Goal: Information Seeking & Learning: Learn about a topic

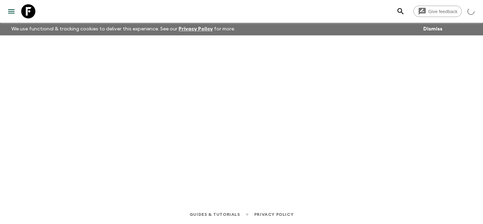
click at [31, 9] on icon at bounding box center [28, 11] width 14 height 14
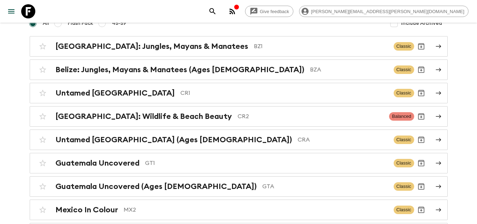
scroll to position [71, 0]
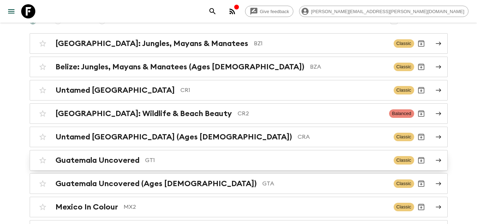
click at [175, 164] on div "Guatemala Uncovered GT1" at bounding box center [221, 159] width 333 height 9
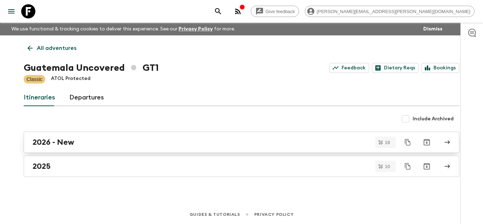
click at [175, 151] on link "2026 - New" at bounding box center [241, 141] width 435 height 21
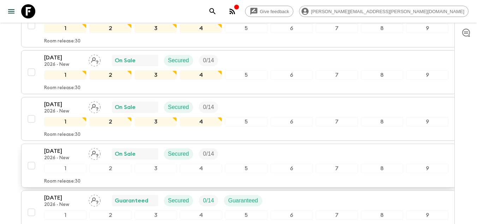
scroll to position [777, 0]
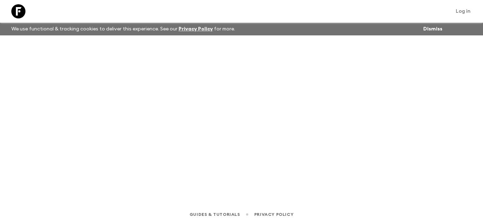
click at [23, 17] on icon at bounding box center [18, 11] width 14 height 14
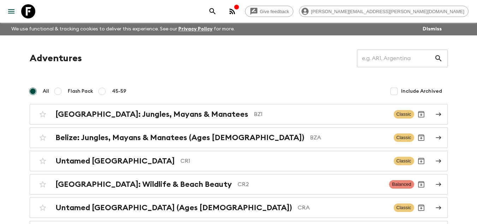
scroll to position [35, 0]
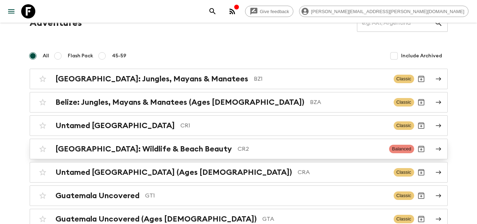
click at [238, 146] on p "CR2" at bounding box center [311, 149] width 146 height 8
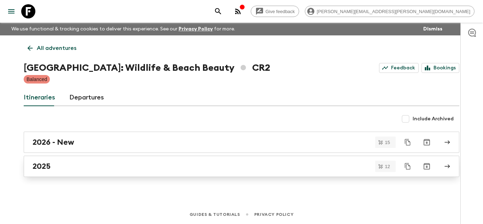
click at [111, 163] on div "2025" at bounding box center [235, 165] width 404 height 9
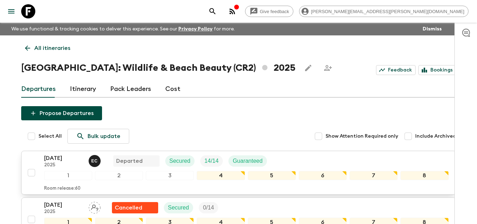
click at [54, 156] on p "[DATE]" at bounding box center [63, 158] width 39 height 8
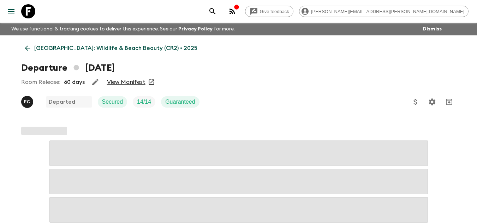
click at [122, 84] on link "View Manifest" at bounding box center [126, 81] width 39 height 7
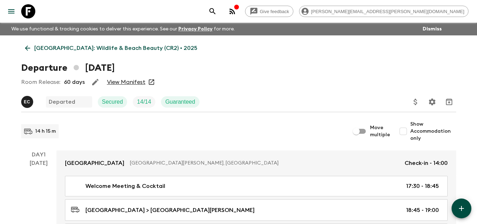
drag, startPoint x: 26, startPoint y: 11, endPoint x: 36, endPoint y: 11, distance: 10.3
click at [26, 11] on icon at bounding box center [28, 11] width 14 height 14
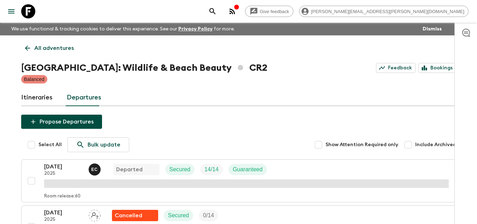
click at [20, 6] on link at bounding box center [28, 11] width 20 height 20
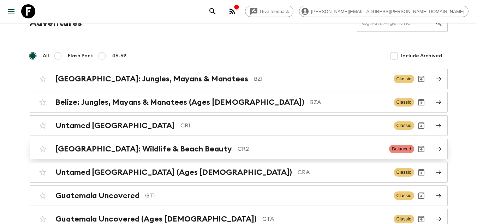
scroll to position [71, 0]
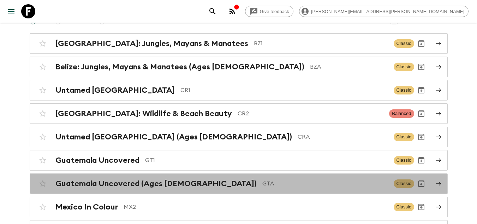
drag, startPoint x: 219, startPoint y: 181, endPoint x: 284, endPoint y: 183, distance: 65.1
click at [263, 181] on p "GTA" at bounding box center [326, 183] width 126 height 8
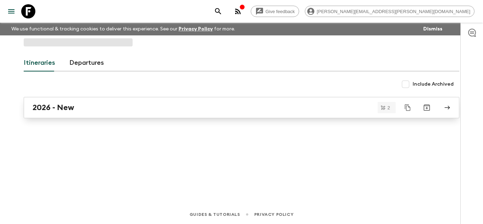
click at [127, 110] on div "2026 - New" at bounding box center [235, 107] width 404 height 9
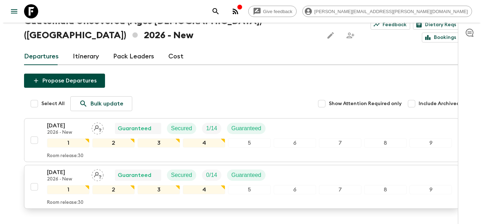
scroll to position [46, 0]
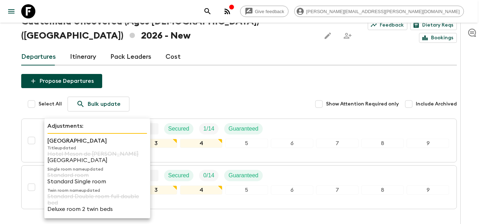
click at [92, 167] on p "Hotel Convento Santa Catalina" at bounding box center [129, 169] width 75 height 4
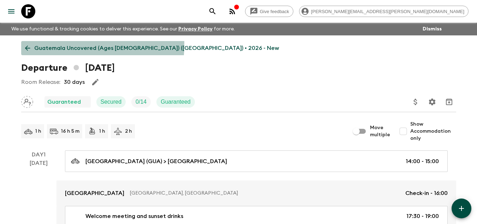
click at [25, 44] on link "Guatemala Uncovered (Ages 45-59) (GTA) • 2026 - New" at bounding box center [152, 48] width 262 height 14
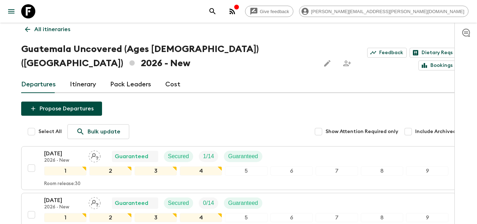
scroll to position [35, 0]
